Goal: Information Seeking & Learning: Learn about a topic

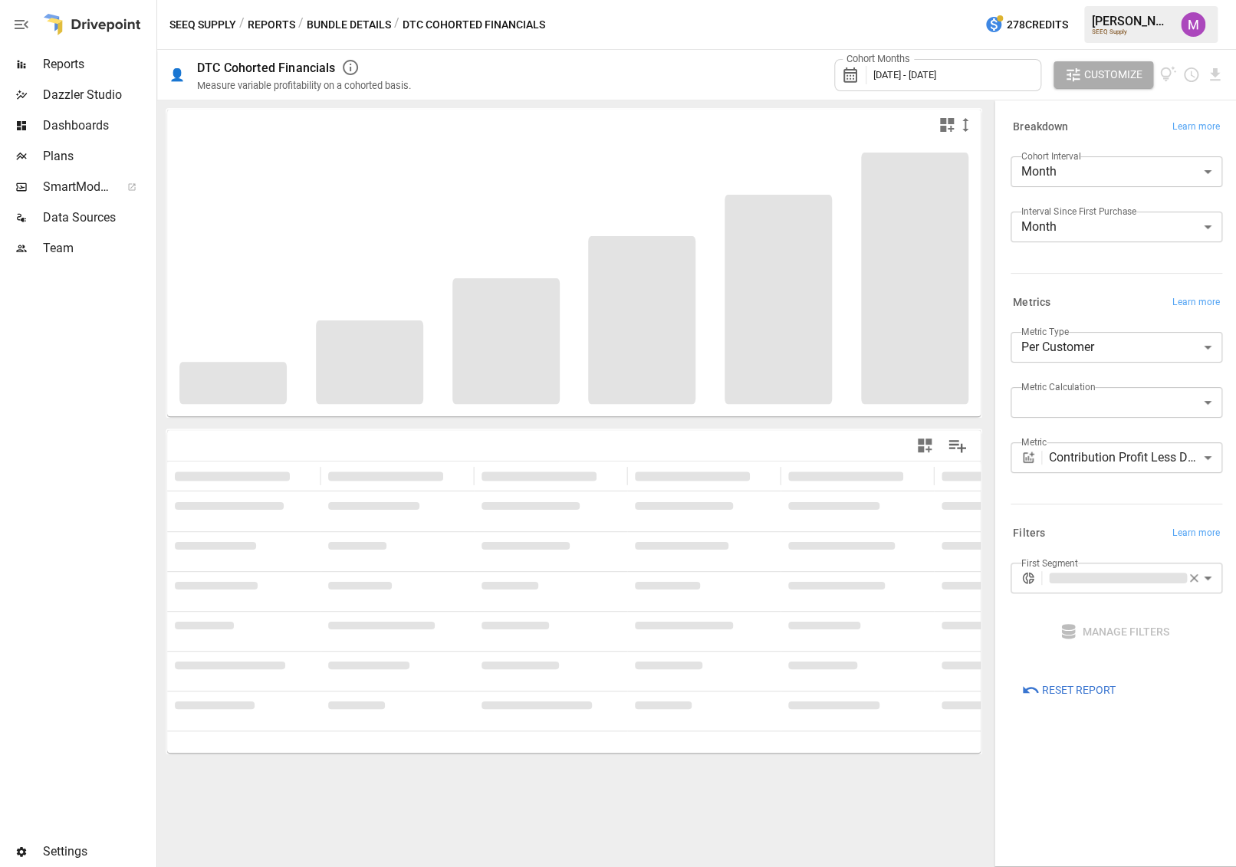
click at [731, 441] on div "**********" at bounding box center [1117, 408] width 212 height 153
click at [731, 0] on body "**********" at bounding box center [618, 0] width 1236 height 0
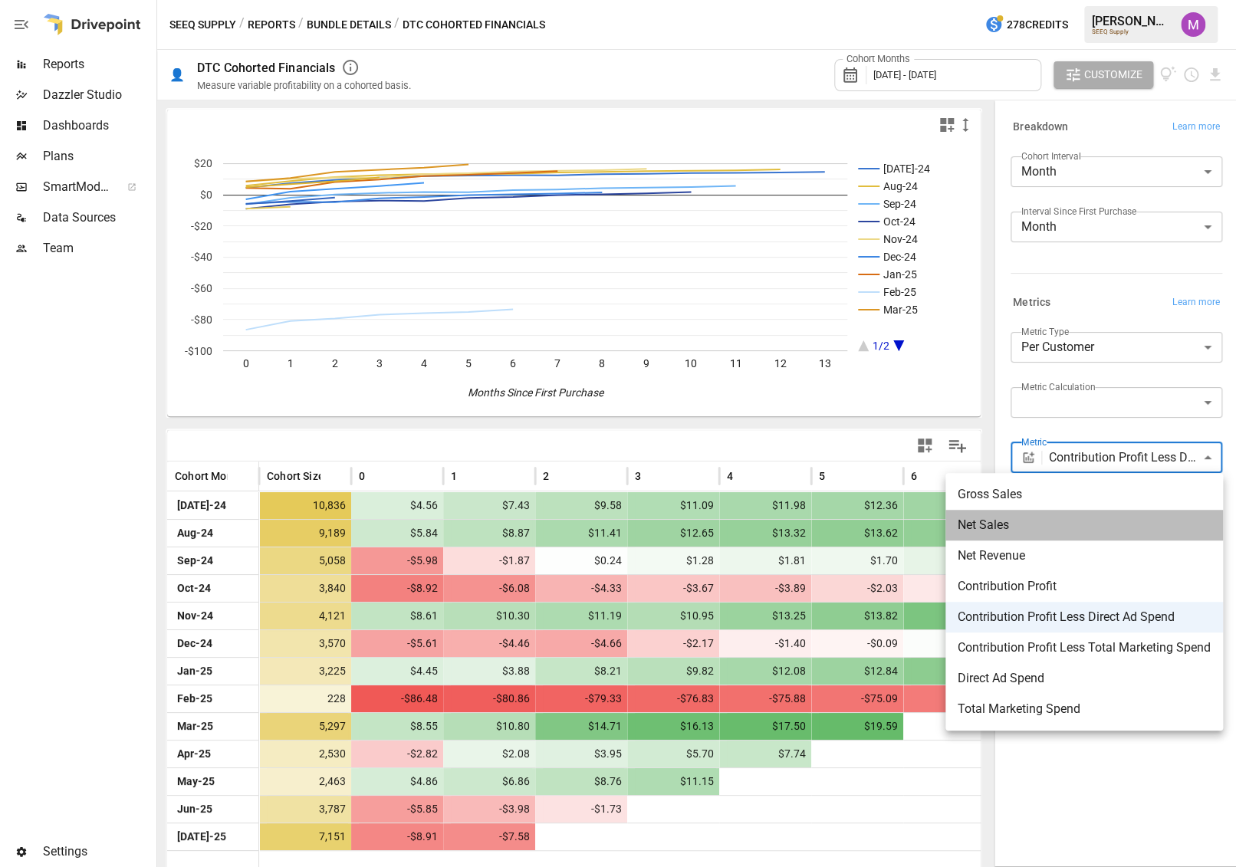
click at [731, 513] on li "Net Sales" at bounding box center [1084, 525] width 278 height 31
type input "*********"
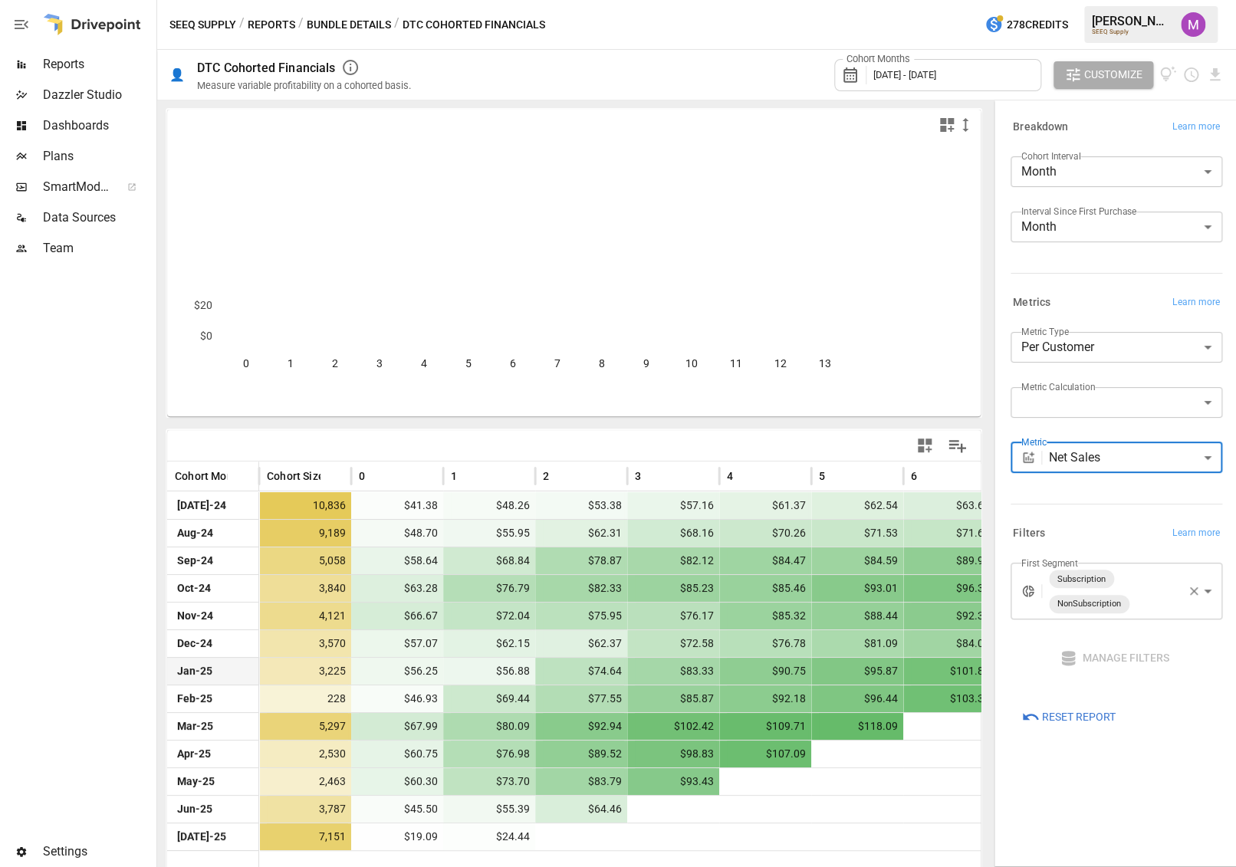
scroll to position [5, 0]
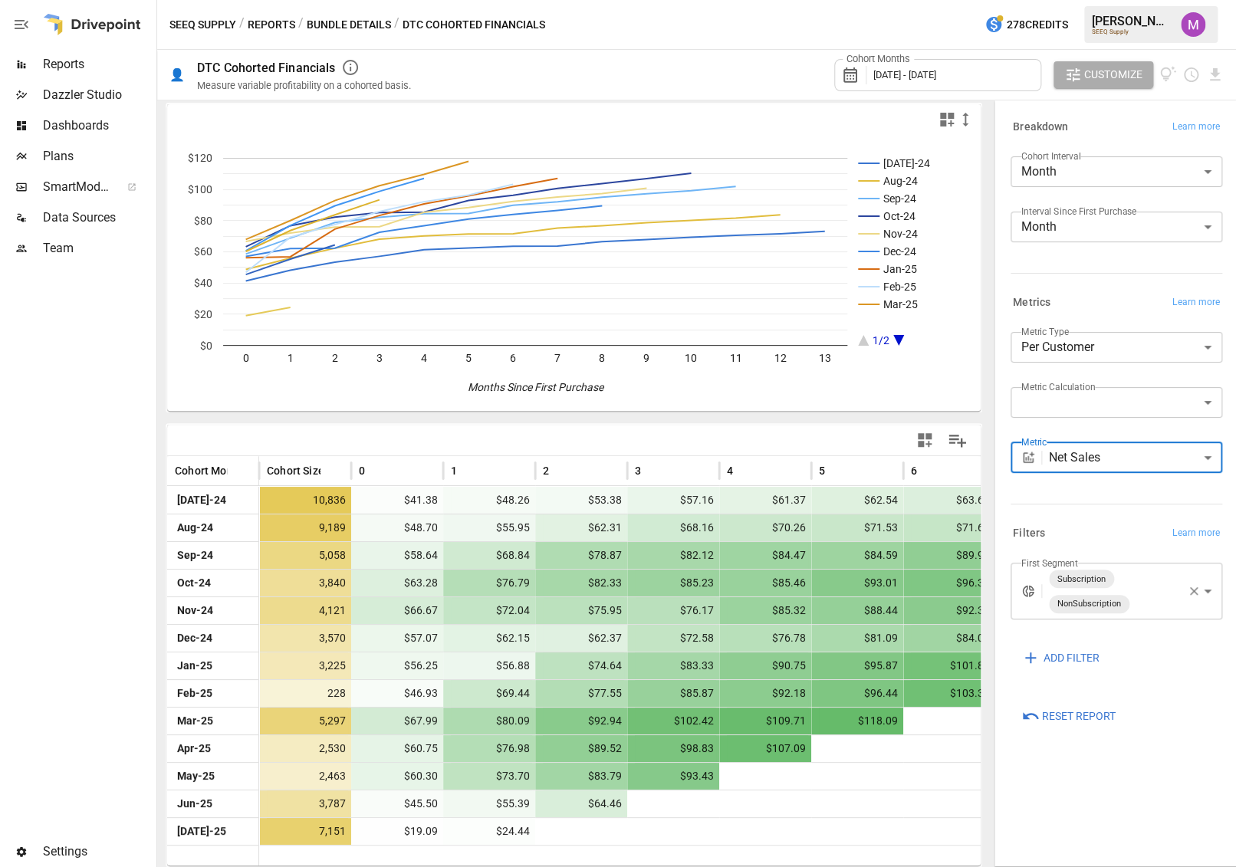
drag, startPoint x: 990, startPoint y: 512, endPoint x: 1175, endPoint y: 514, distance: 184.8
click at [731, 514] on div "**********" at bounding box center [1113, 484] width 245 height 768
click at [731, 69] on span "Customize" at bounding box center [1113, 74] width 58 height 19
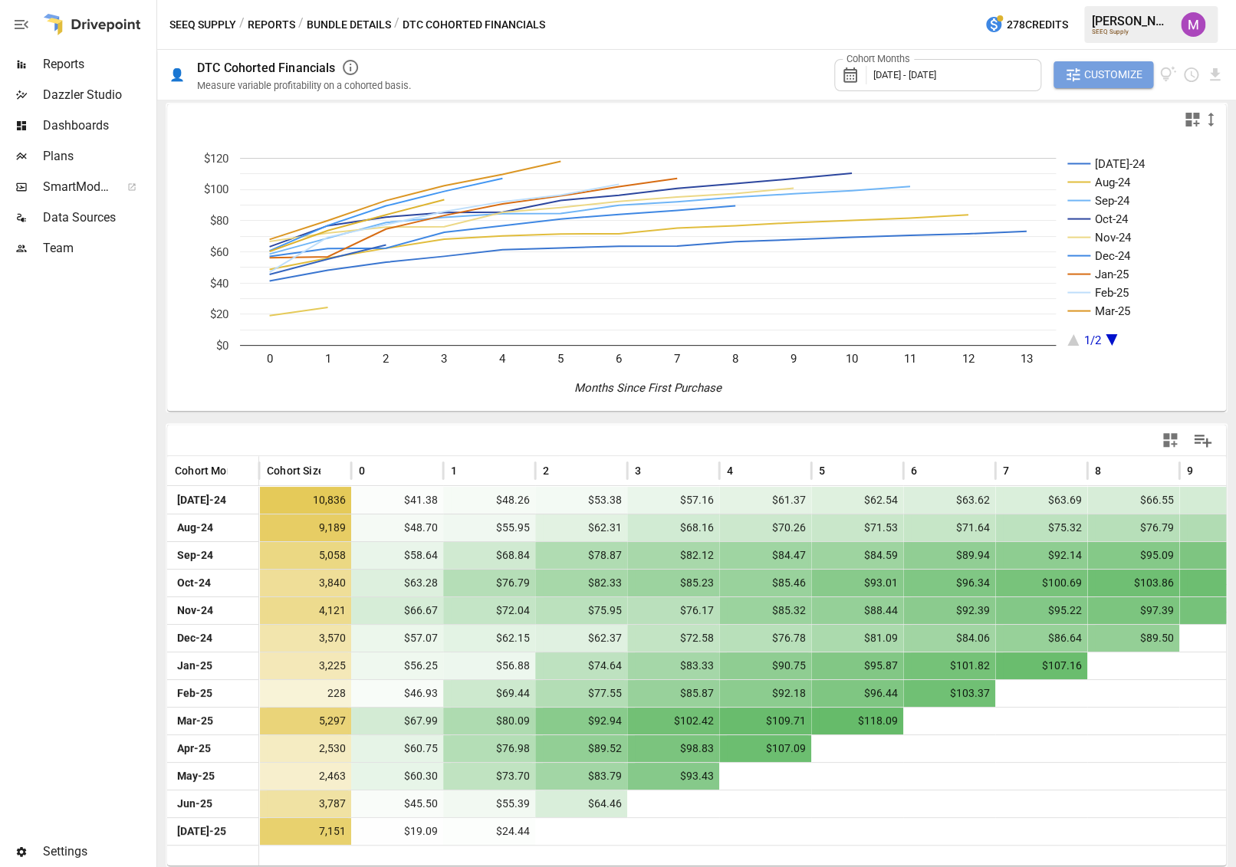
click at [731, 77] on span "Customize" at bounding box center [1113, 74] width 58 height 19
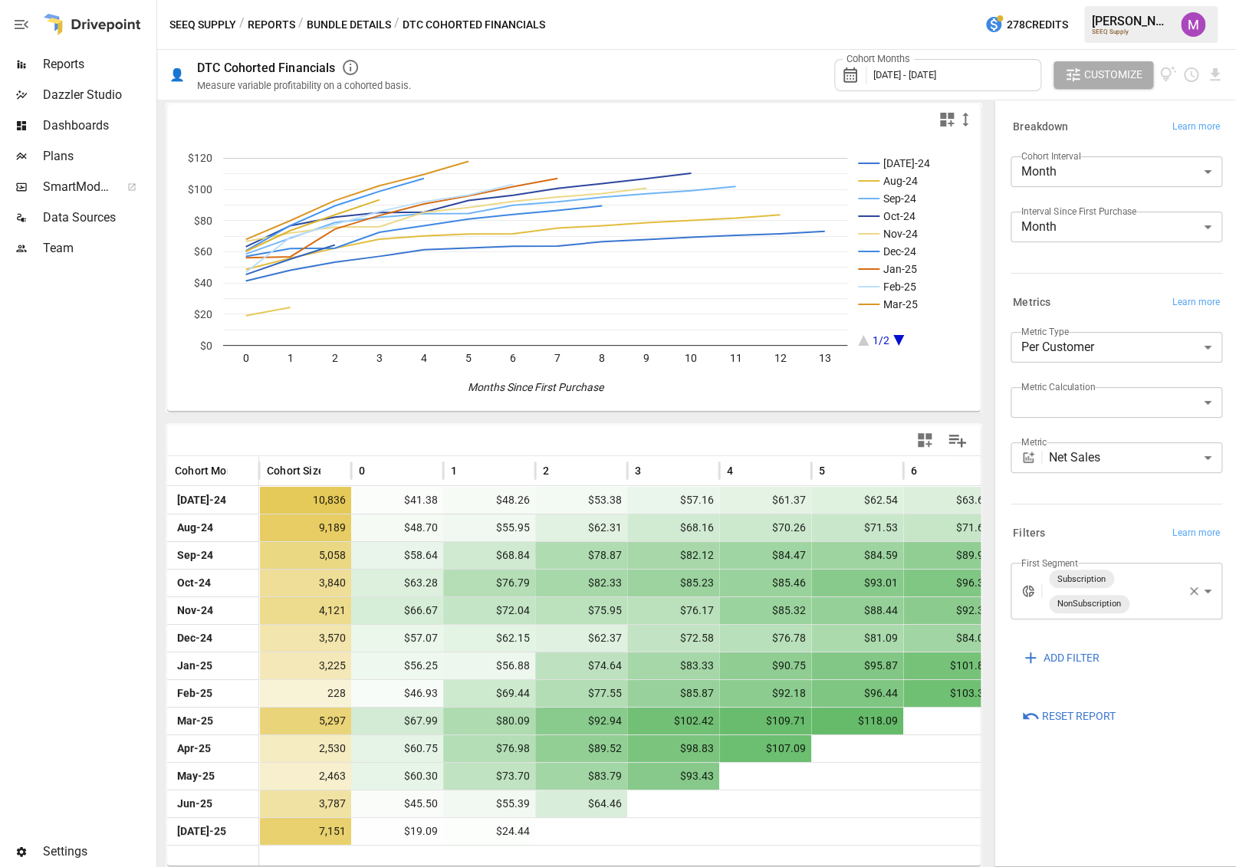
click at [532, 81] on div "Cohort Months [DATE] - [DATE] Customize" at bounding box center [826, 75] width 794 height 50
click at [351, 67] on icon "button" at bounding box center [350, 67] width 15 height 15
click at [731, 66] on span "Customize" at bounding box center [1113, 74] width 58 height 19
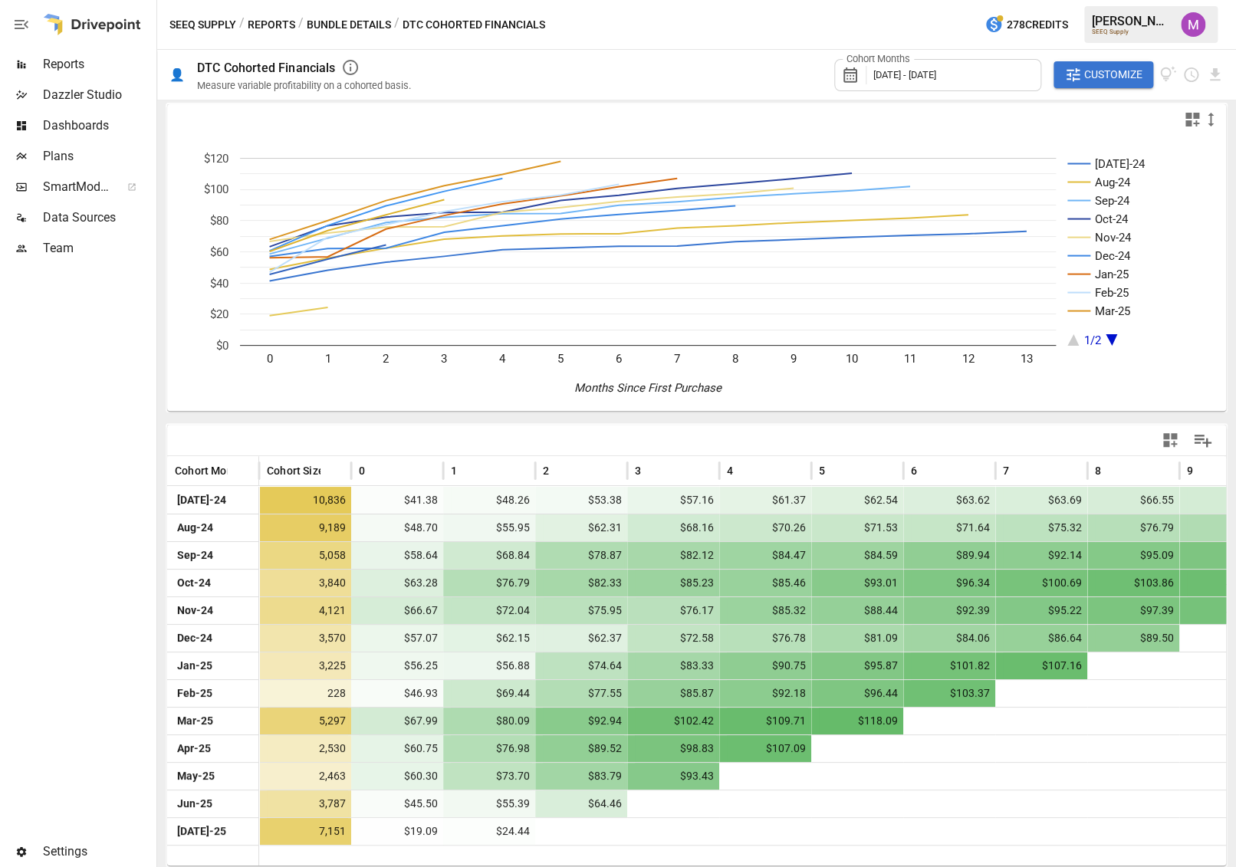
click at [731, 77] on div "Cohort Months [DATE] - [DATE]" at bounding box center [937, 75] width 207 height 32
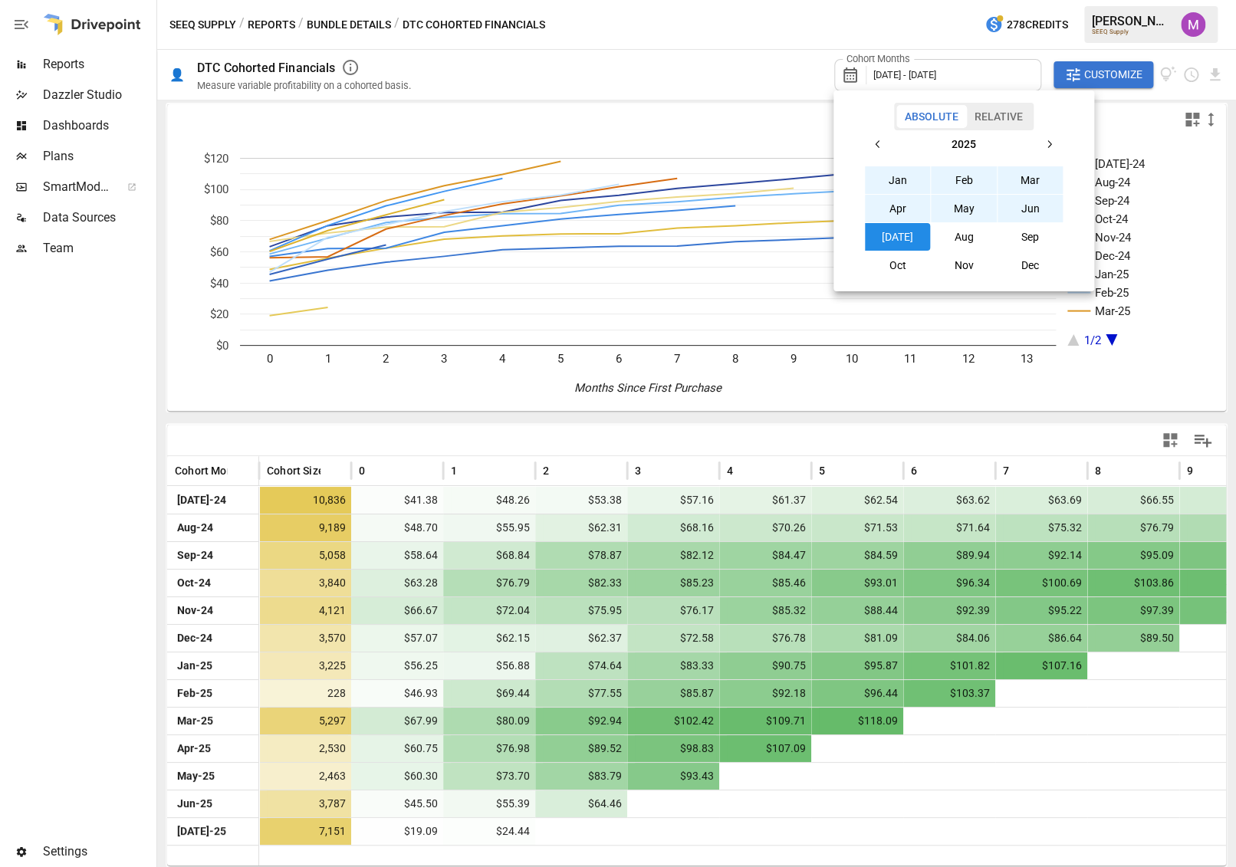
click at [731, 150] on icon "button" at bounding box center [878, 144] width 12 height 12
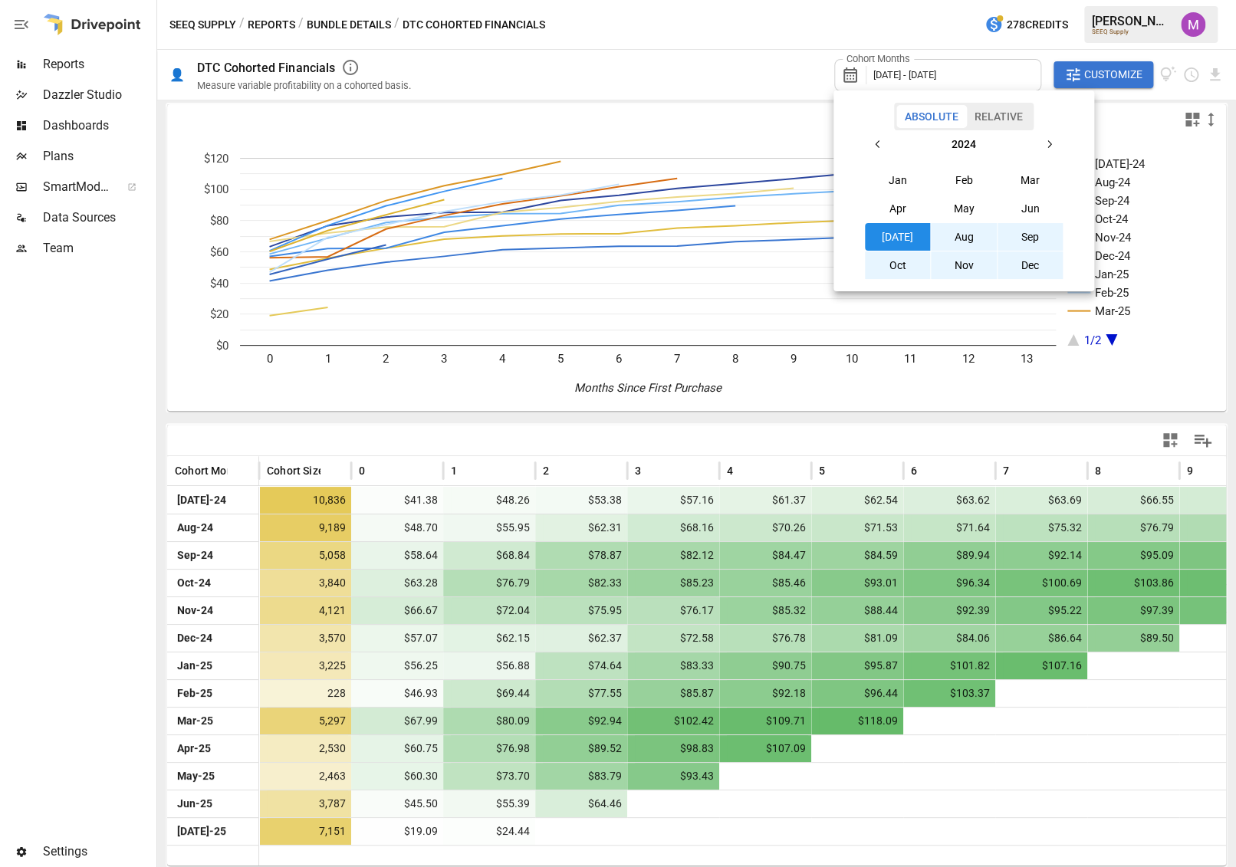
click at [731, 235] on button "[DATE]" at bounding box center [898, 237] width 66 height 28
click at [731, 235] on button "Aug" at bounding box center [964, 237] width 66 height 28
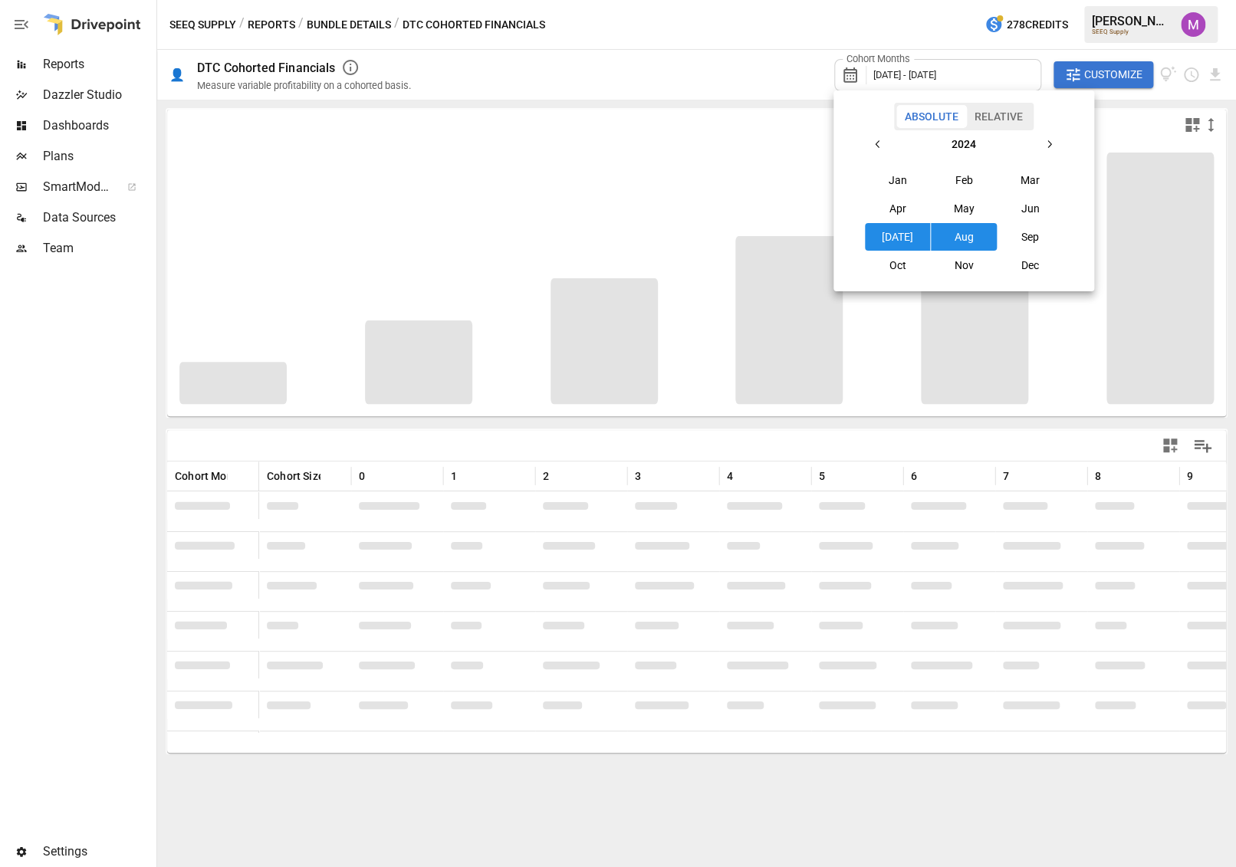
click at [731, 232] on button "Aug" at bounding box center [964, 237] width 66 height 28
click at [731, 148] on button "button" at bounding box center [1049, 144] width 28 height 28
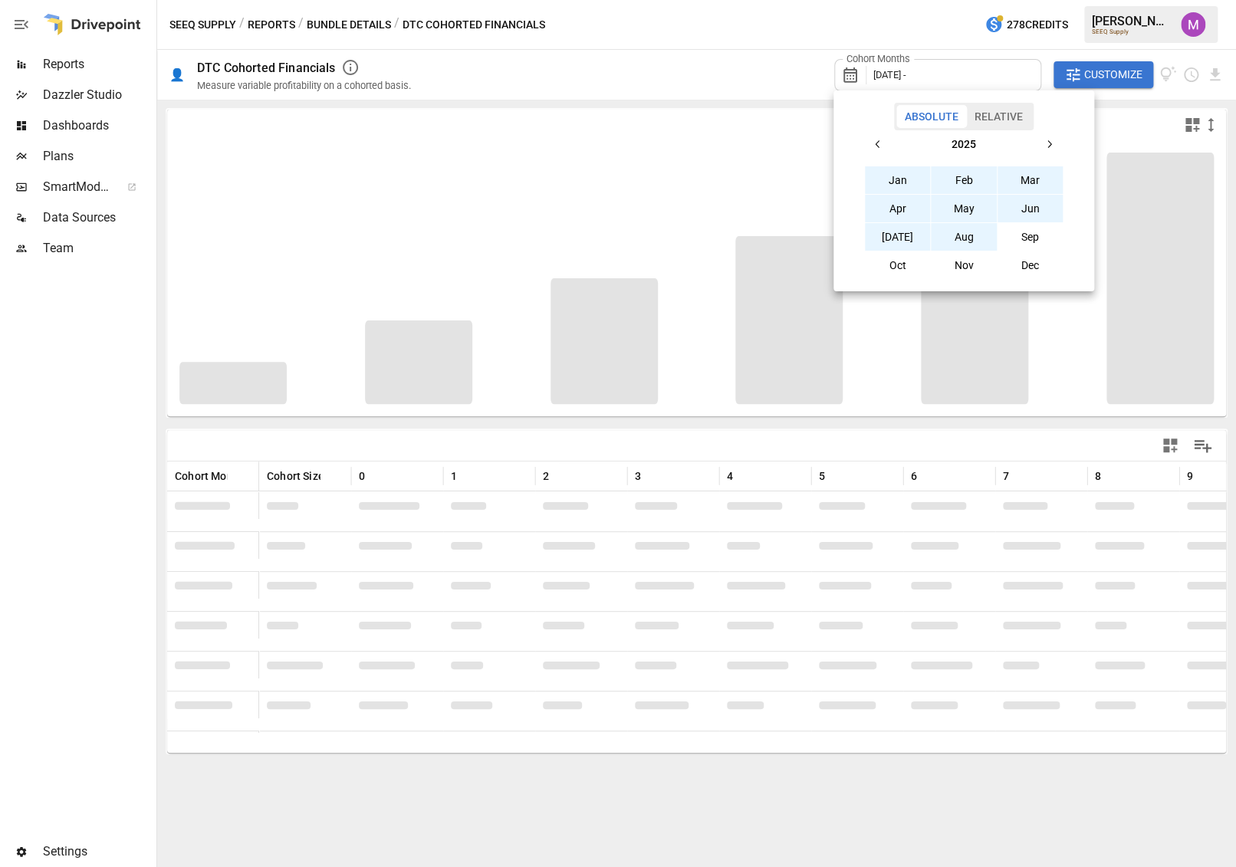
click at [731, 245] on button "Aug" at bounding box center [964, 237] width 66 height 28
click at [699, 61] on div at bounding box center [618, 433] width 1236 height 867
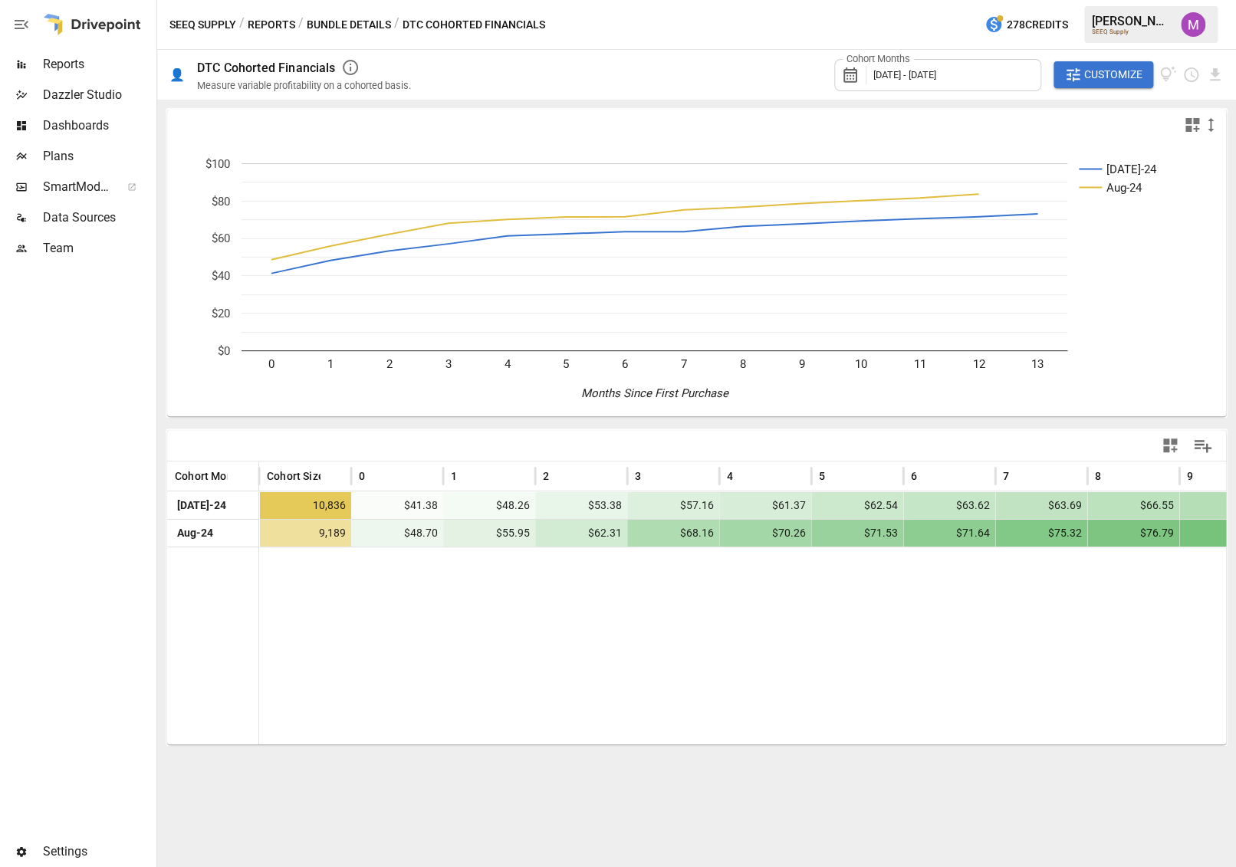
click at [731, 81] on span "[DATE] - [DATE]" at bounding box center [904, 75] width 63 height 12
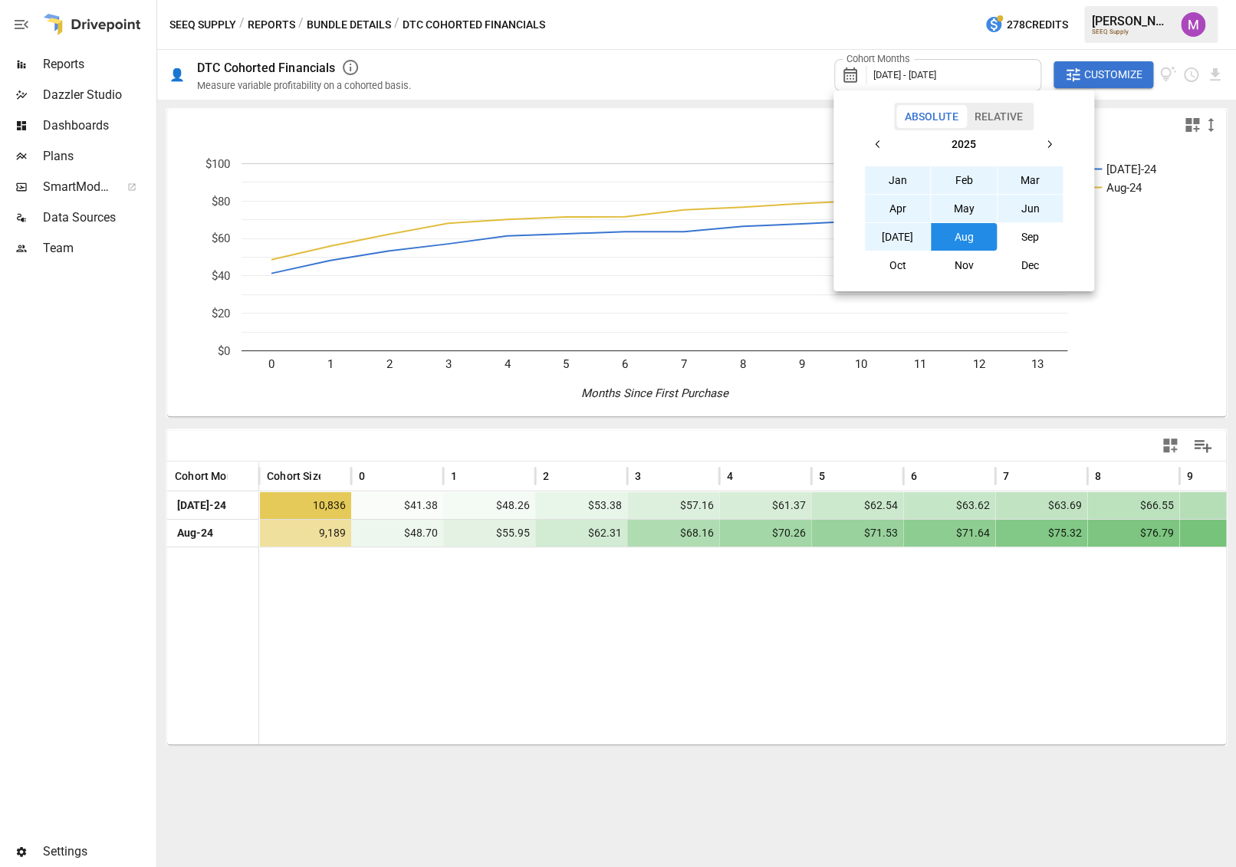
drag, startPoint x: 435, startPoint y: 629, endPoint x: 538, endPoint y: 551, distance: 130.2
click at [435, 632] on div at bounding box center [618, 433] width 1236 height 867
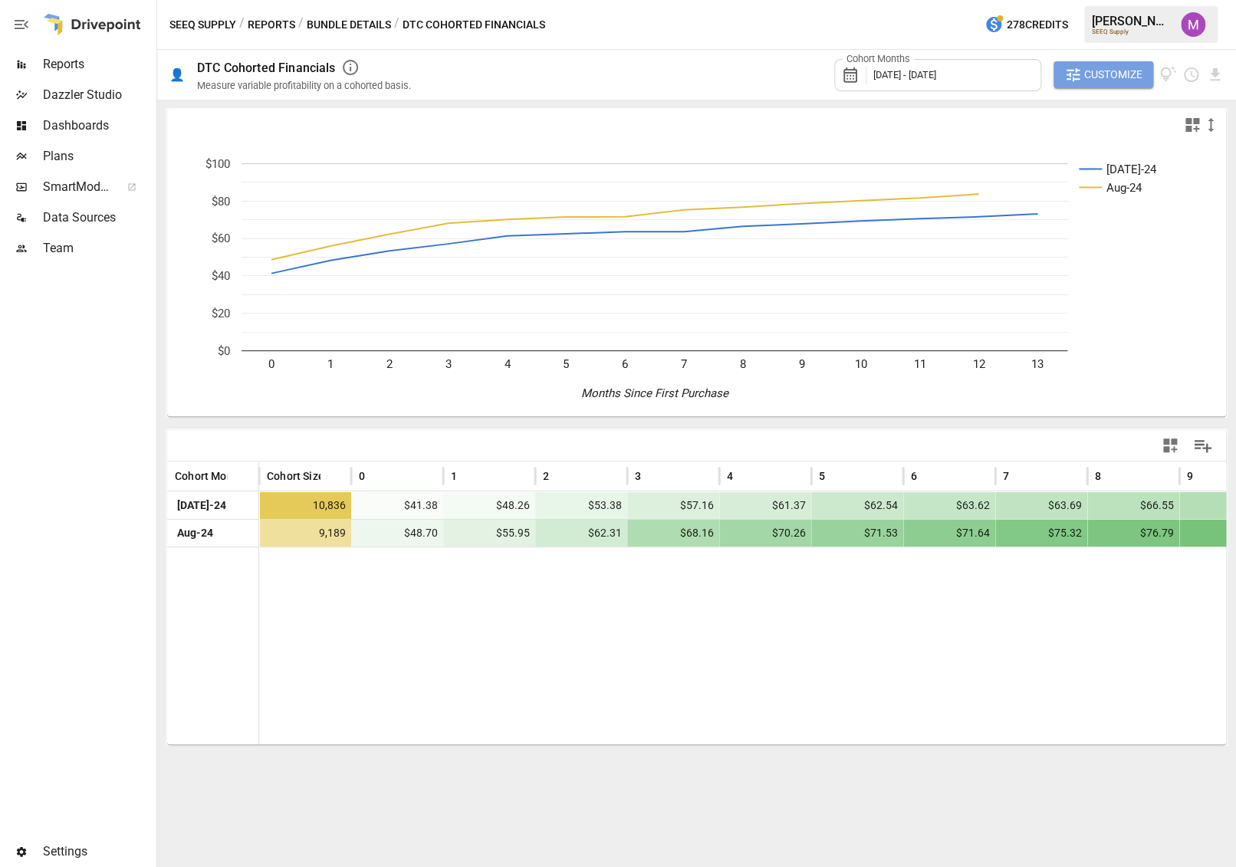
click at [731, 78] on span "Customize" at bounding box center [1113, 74] width 58 height 19
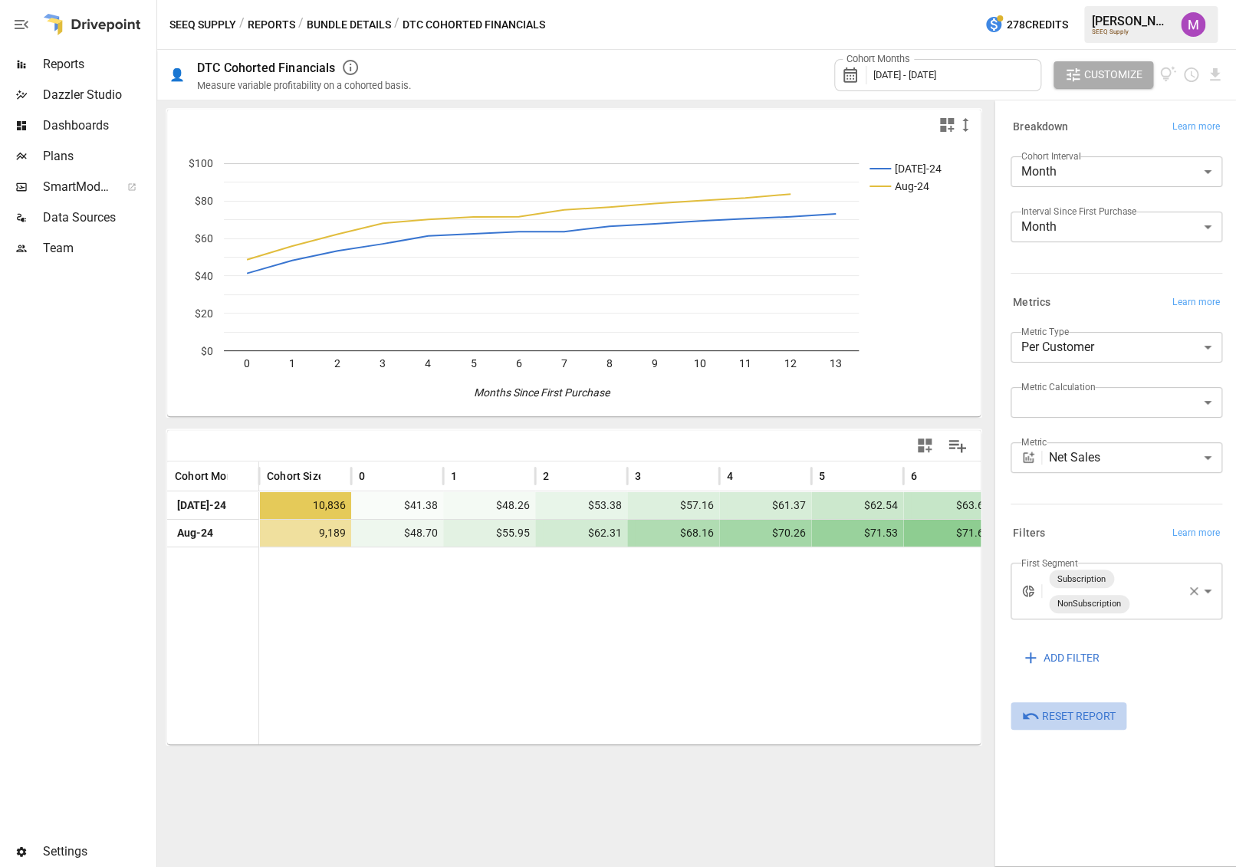
click at [731, 716] on span "Reset Report" at bounding box center [1079, 716] width 74 height 19
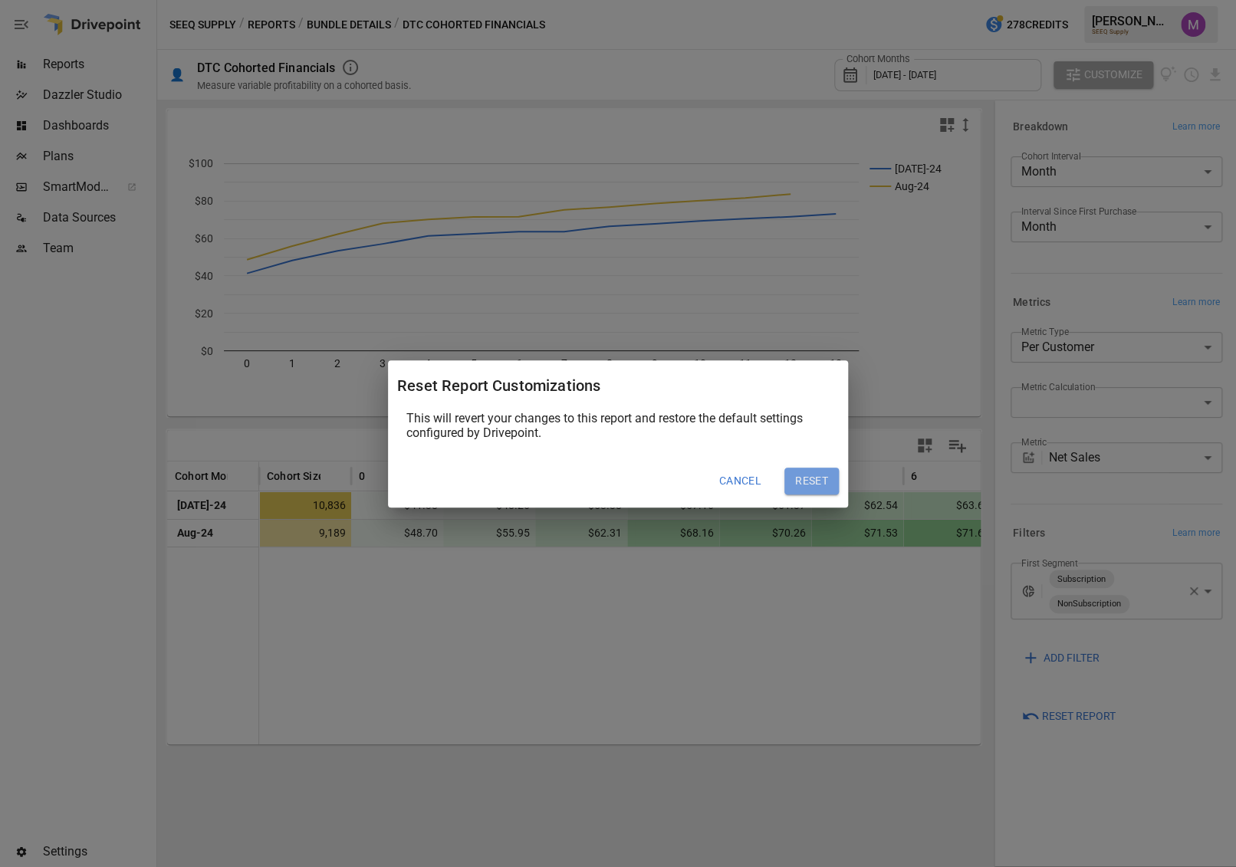
click at [731, 480] on button "Reset" at bounding box center [811, 482] width 54 height 28
type input "**********"
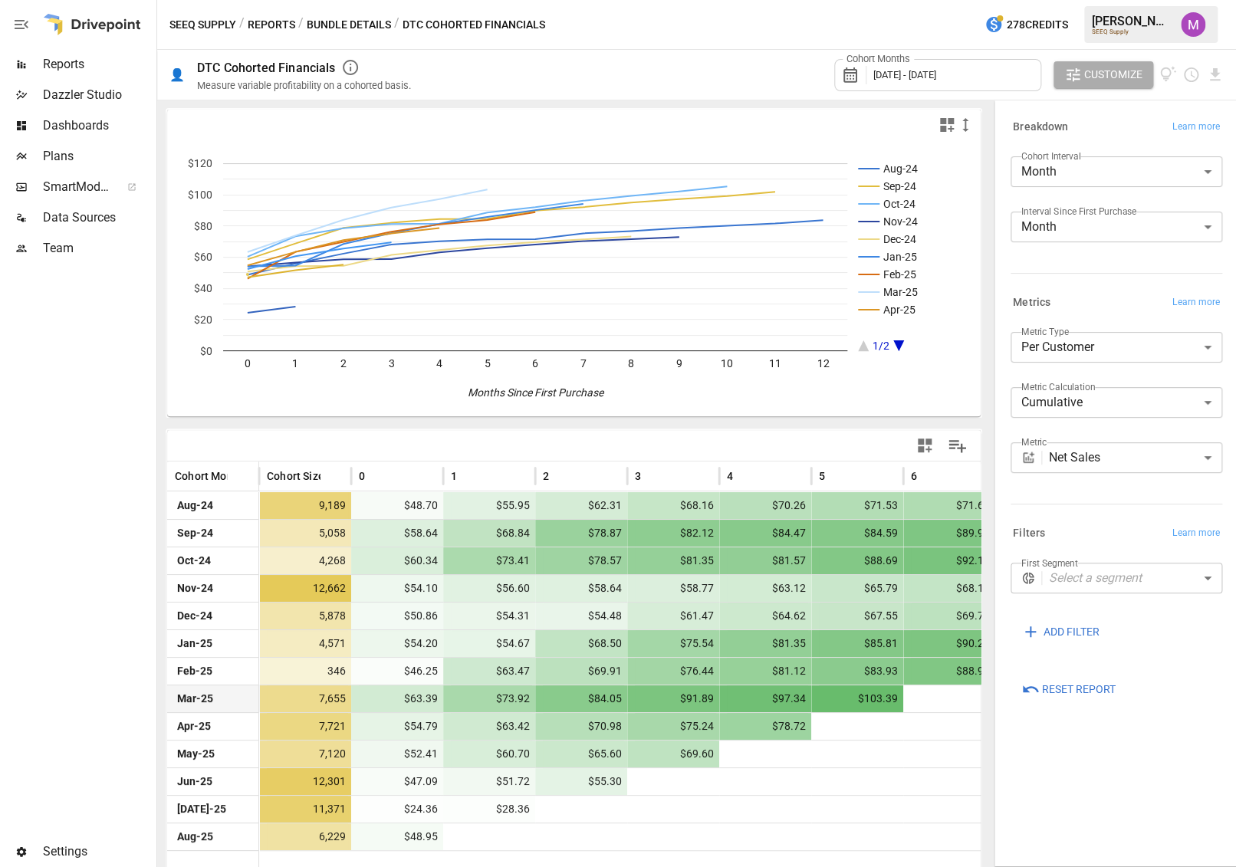
scroll to position [5, 0]
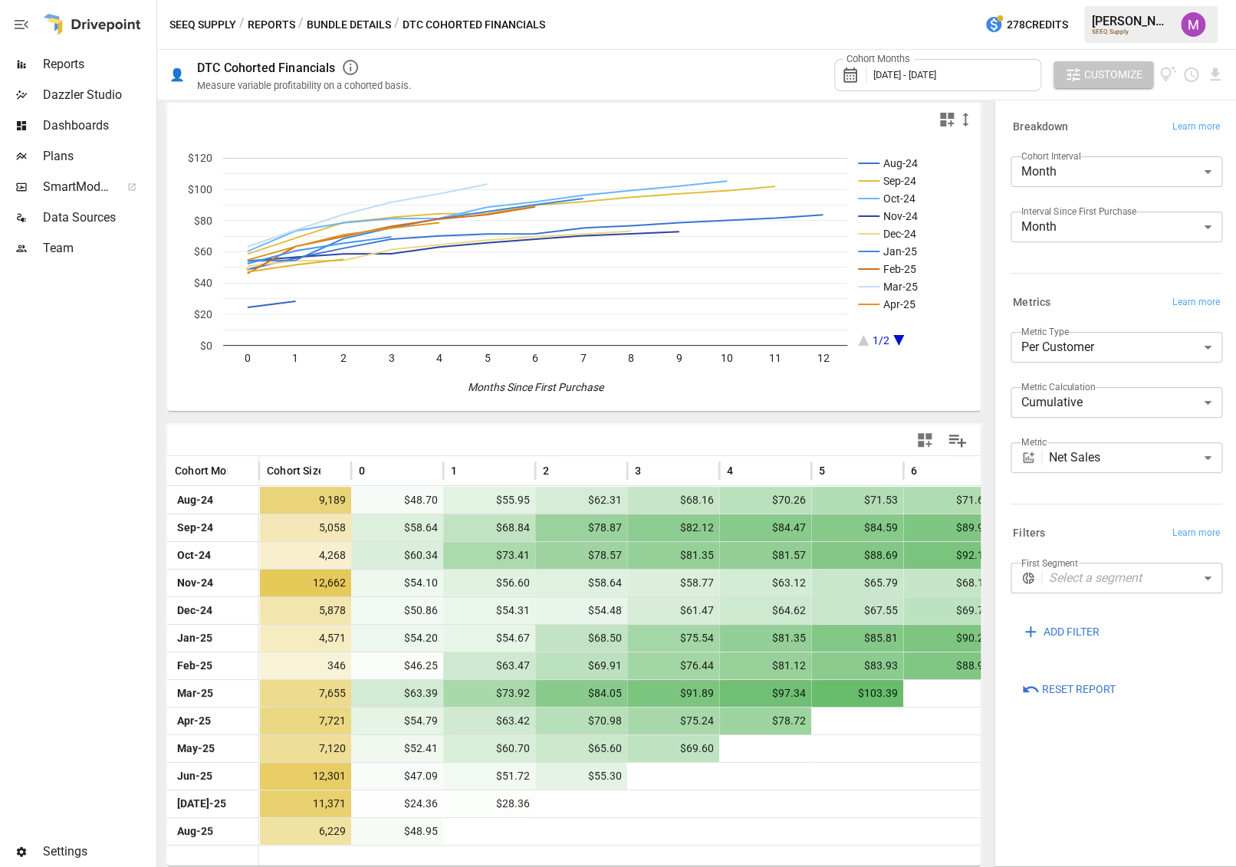
click at [731, 74] on span "Customize" at bounding box center [1113, 74] width 58 height 19
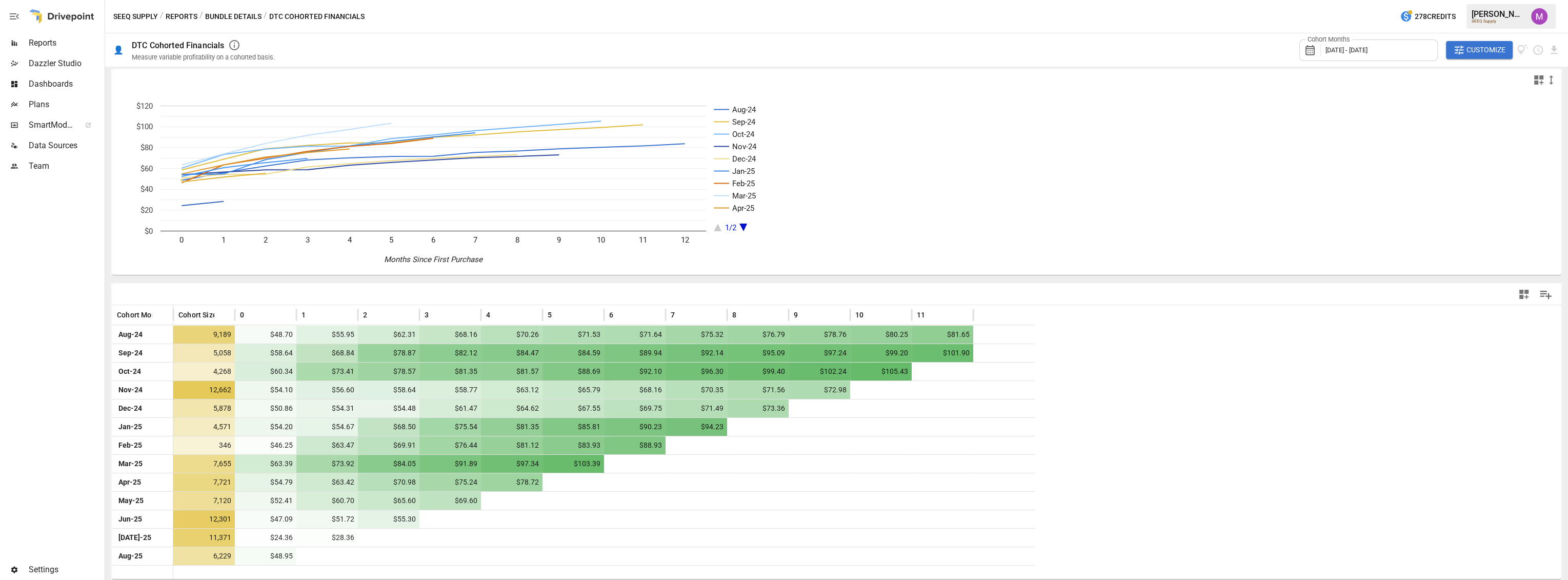
scroll to position [0, 0]
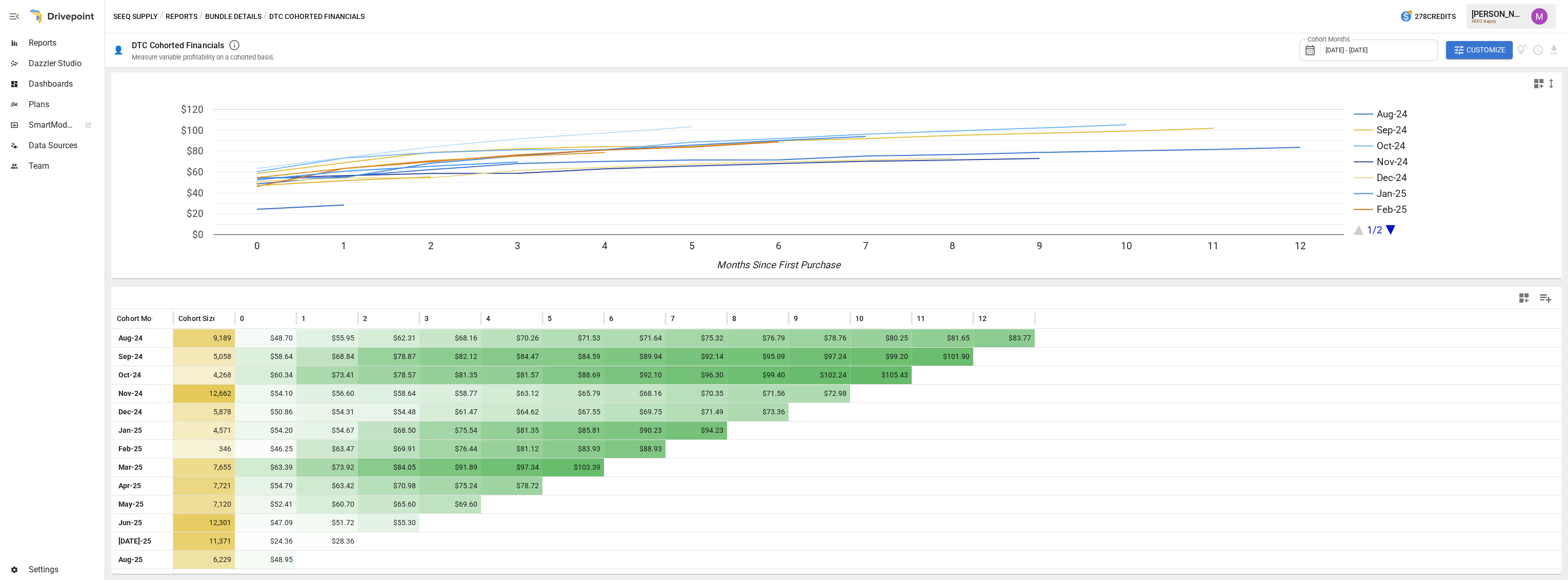
click at [489, 297] on div at bounding box center [836, 298] width 1450 height 21
click at [489, 37] on div "Cohort Months [DATE] - [DATE] Customize" at bounding box center [1430, 50] width 261 height 33
click at [489, 42] on button "Customize" at bounding box center [1479, 50] width 67 height 19
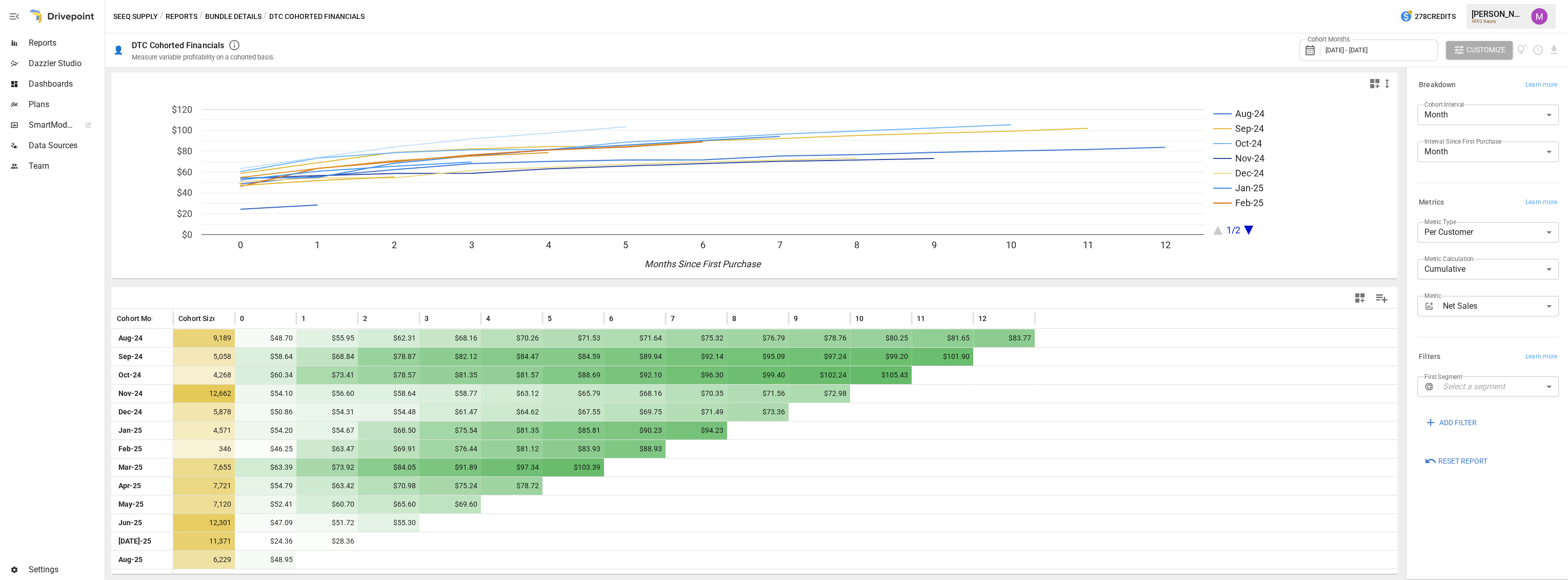
click at [489, 0] on body "Reports Dazzler Studio Dashboards Plans SmartModel ™ Data Sources Team Settings…" at bounding box center [784, 0] width 1568 height 0
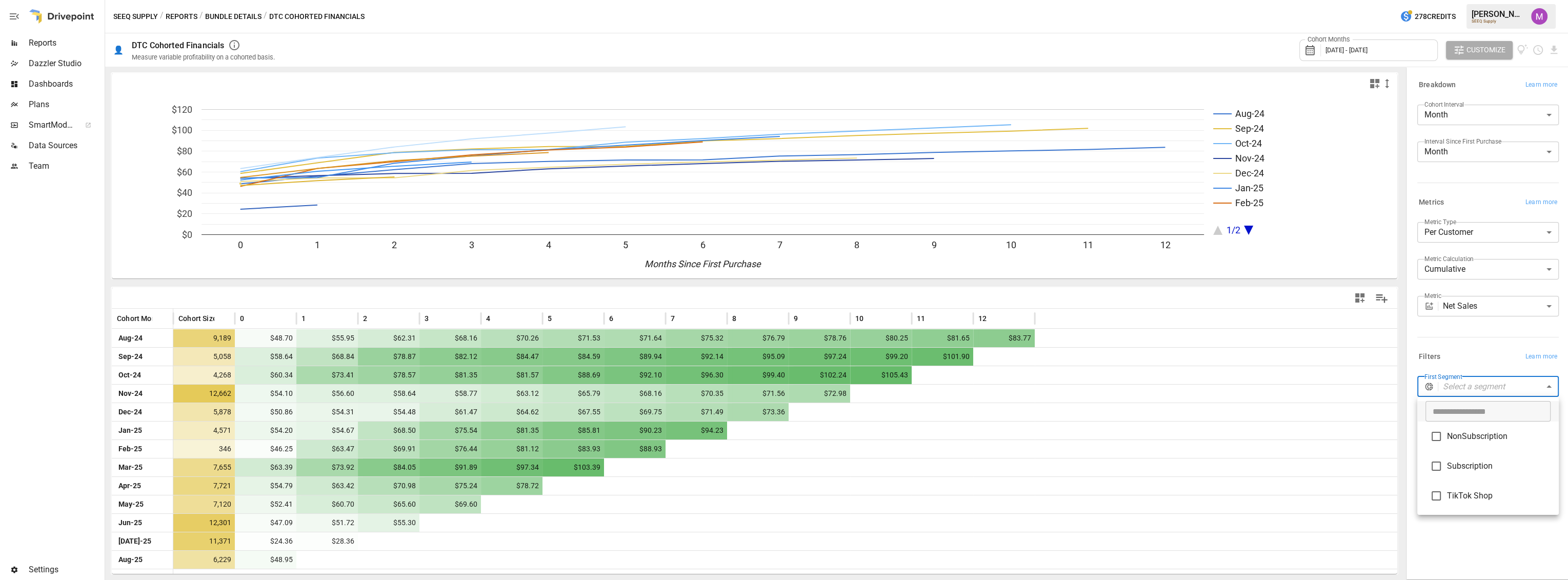
click at [489, 441] on span "NonSubscription" at bounding box center [1498, 436] width 104 height 12
click at [489, 463] on span "Subscription" at bounding box center [1498, 466] width 104 height 12
type input "**********"
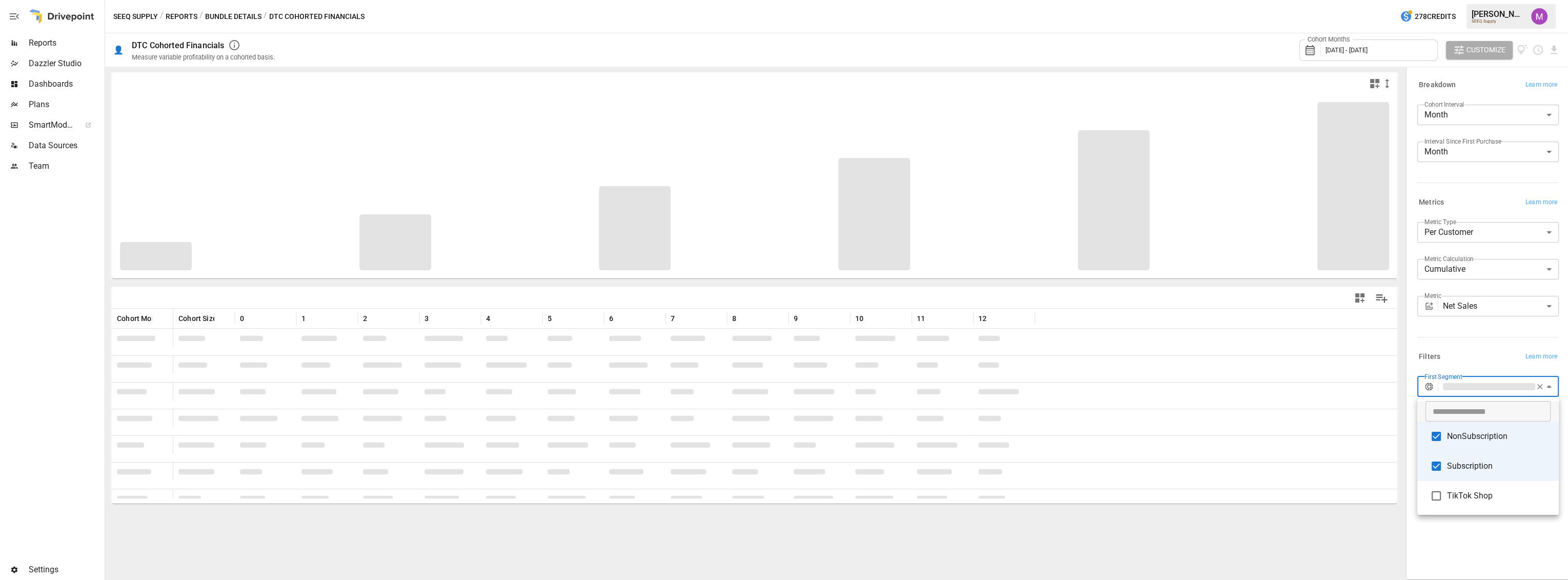
click at [489, 342] on div at bounding box center [784, 290] width 1568 height 580
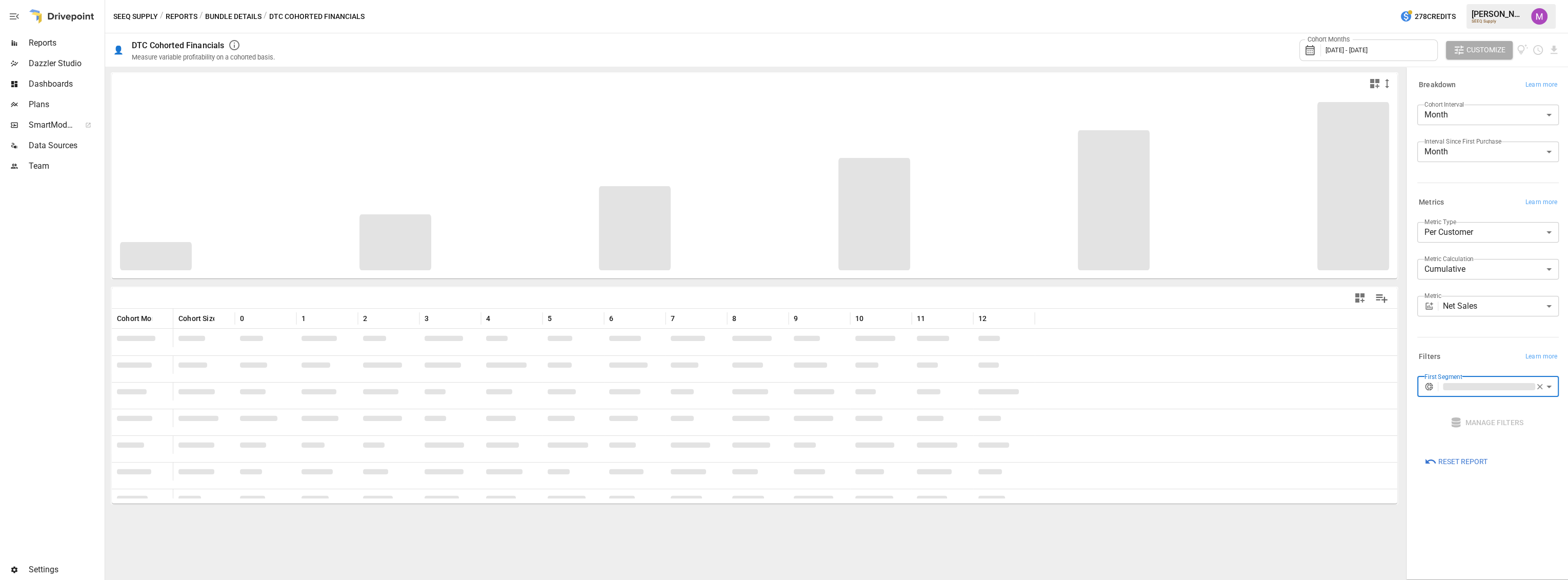
click at [489, 58] on button "Customize" at bounding box center [1479, 50] width 67 height 19
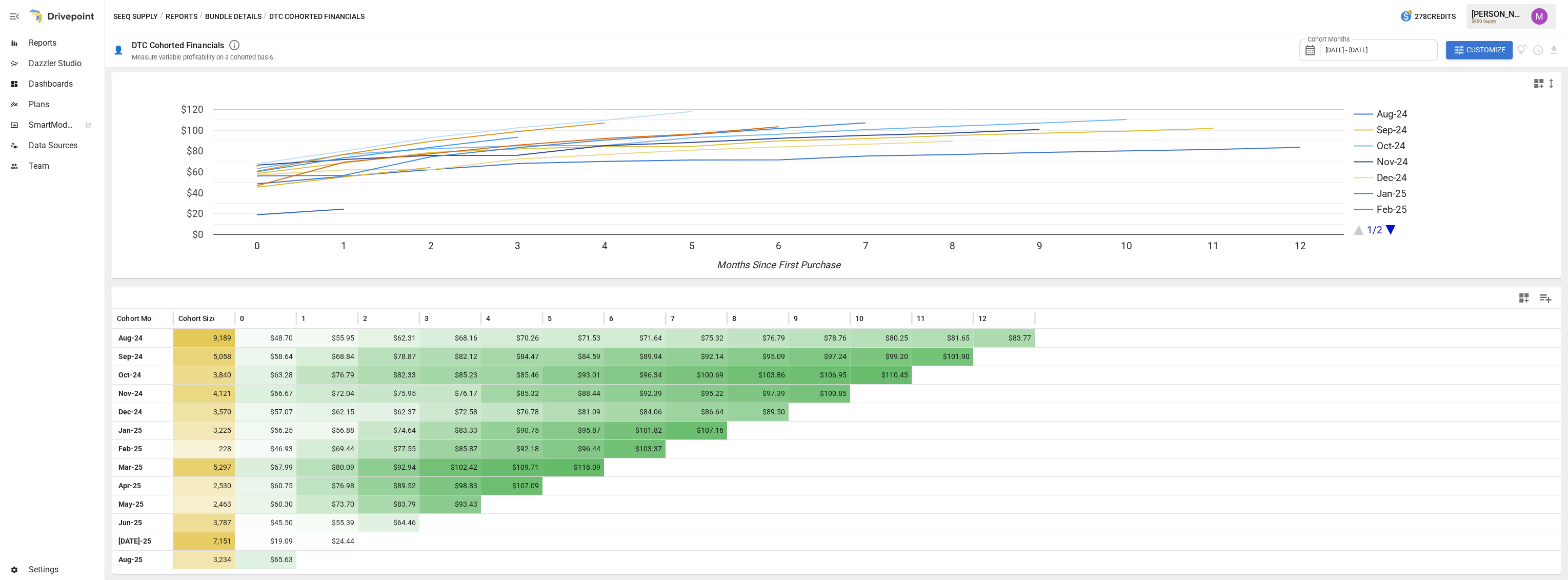
click at [489, 295] on div at bounding box center [836, 298] width 1450 height 21
